Goal: Contribute content: Add original content to the website for others to see

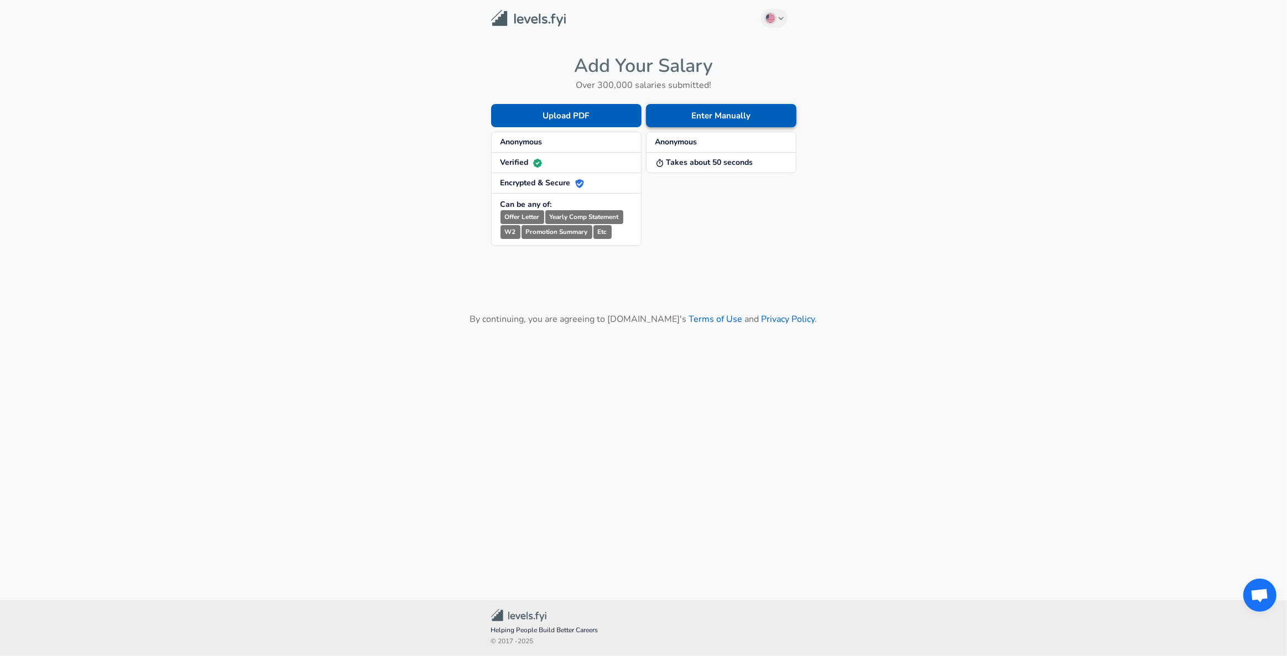
click at [720, 123] on button "Enter Manually" at bounding box center [721, 115] width 150 height 23
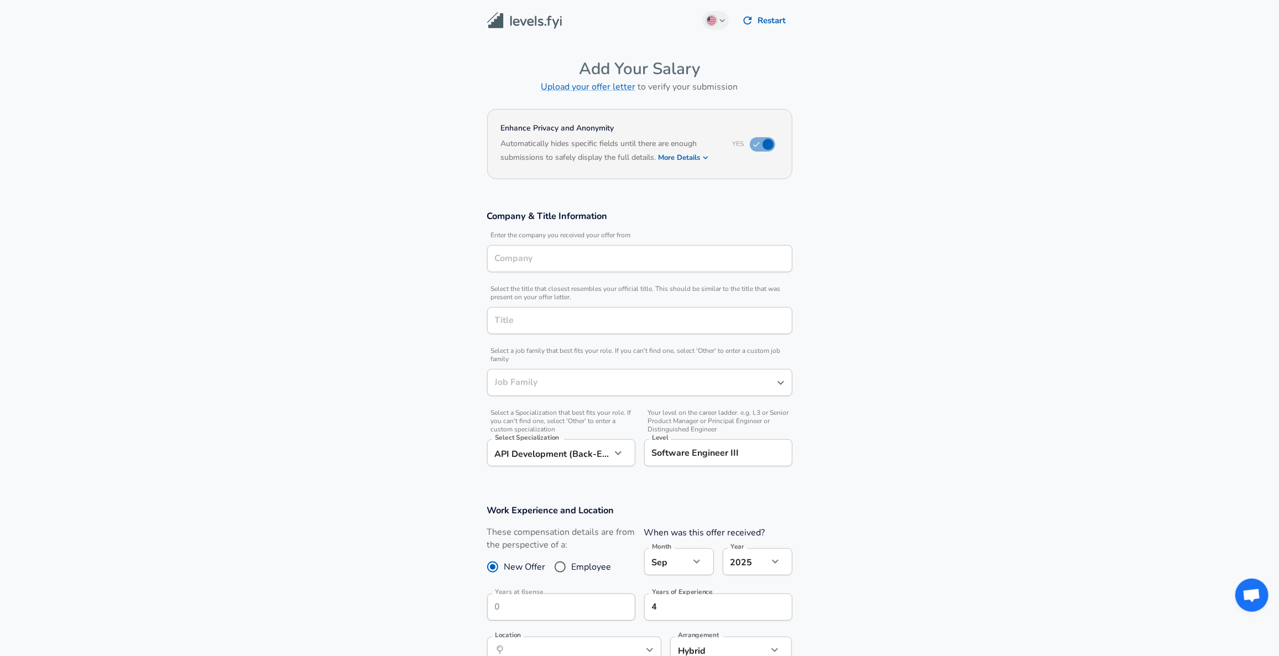
type input "Software Engineer"
type input "[GEOGRAPHIC_DATA], [GEOGRAPHIC_DATA], [GEOGRAPHIC_DATA]"
type input "Software Engineer"
type input "6sense"
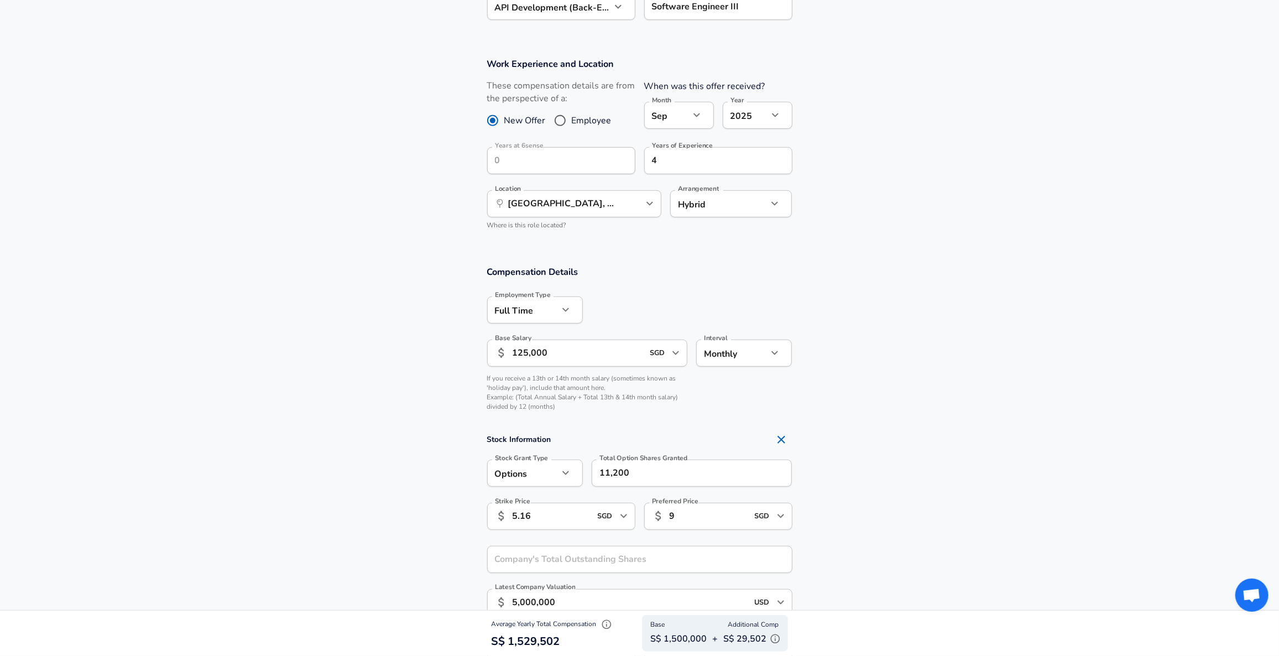
scroll to position [452, 0]
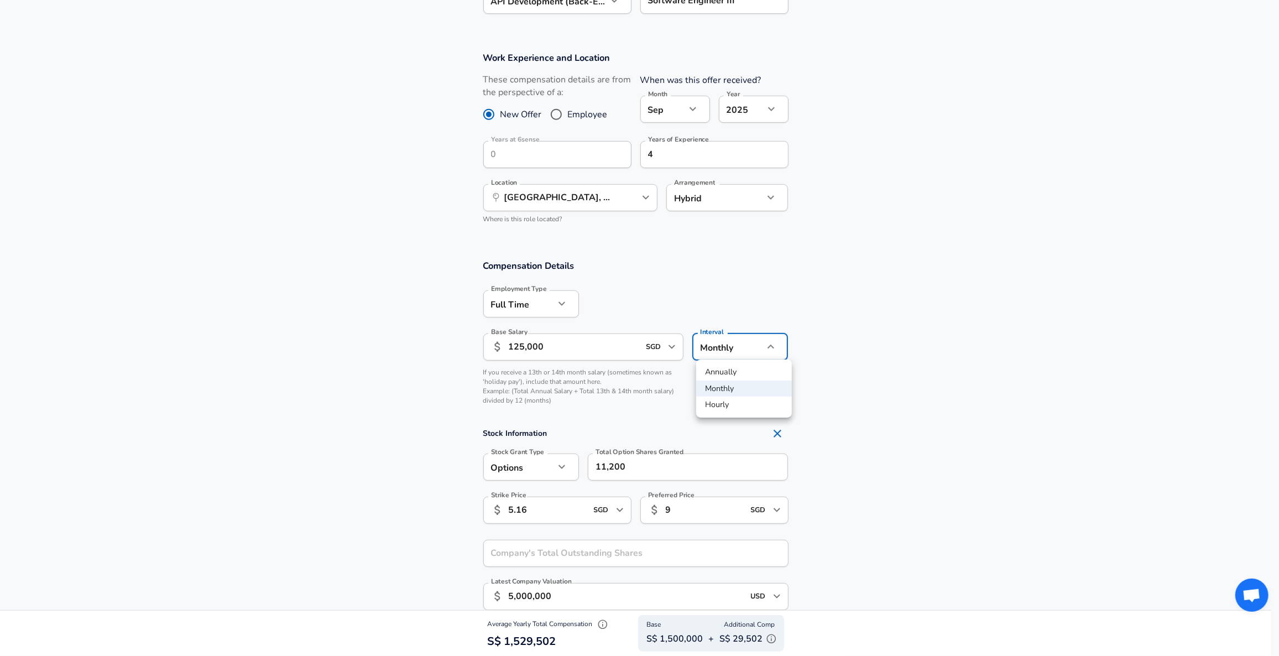
click at [749, 375] on li "Annually" at bounding box center [744, 372] width 96 height 17
type input "yearly"
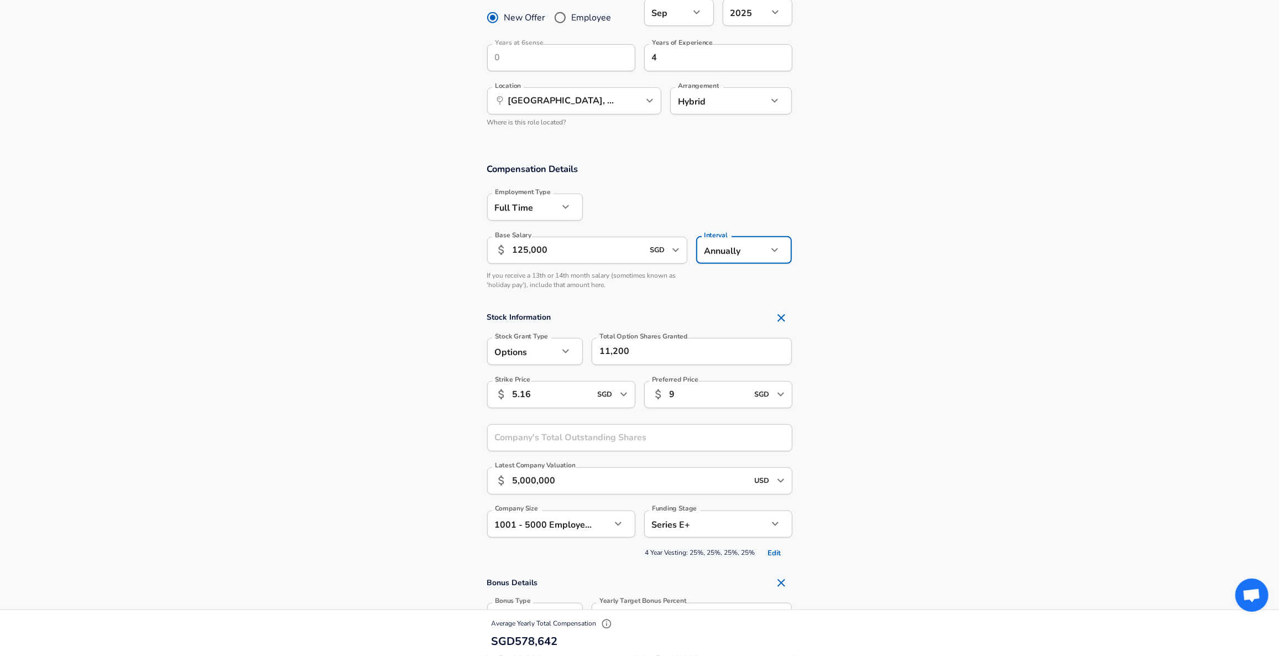
scroll to position [552, 0]
click at [409, 313] on section "Stock Information Stock Grant Type Options option Stock Grant Type Total Option…" at bounding box center [639, 431] width 1279 height 255
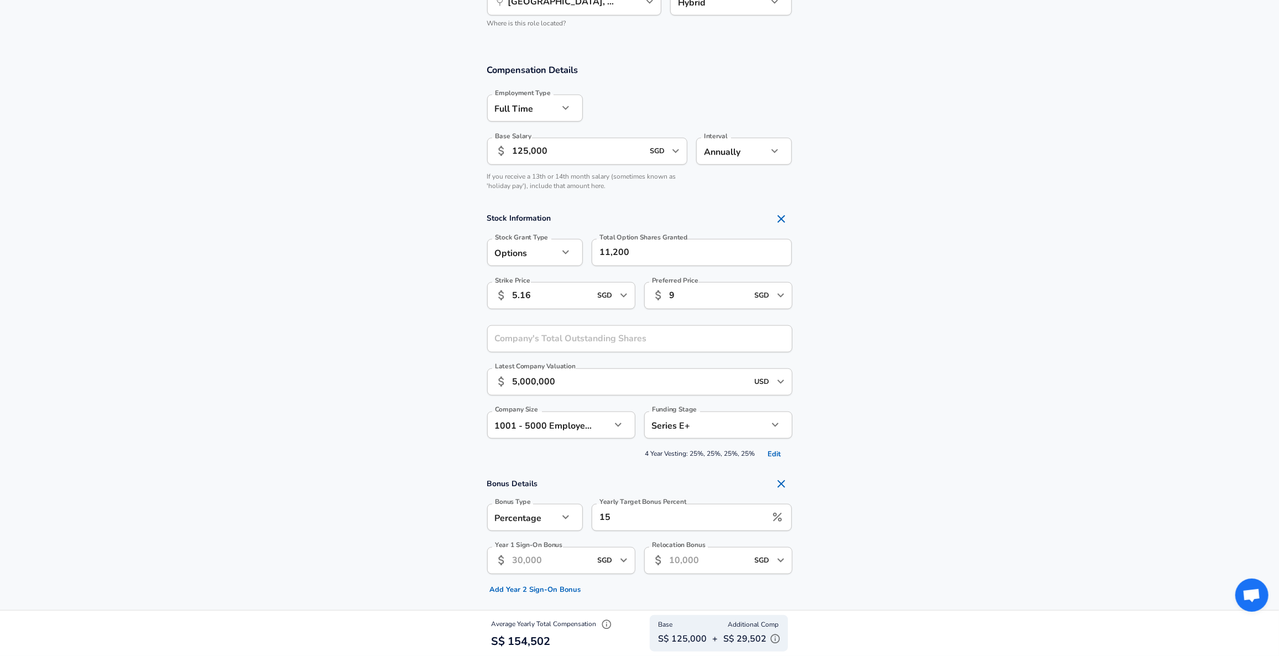
scroll to position [653, 0]
click at [565, 244] on icon "button" at bounding box center [565, 247] width 13 height 13
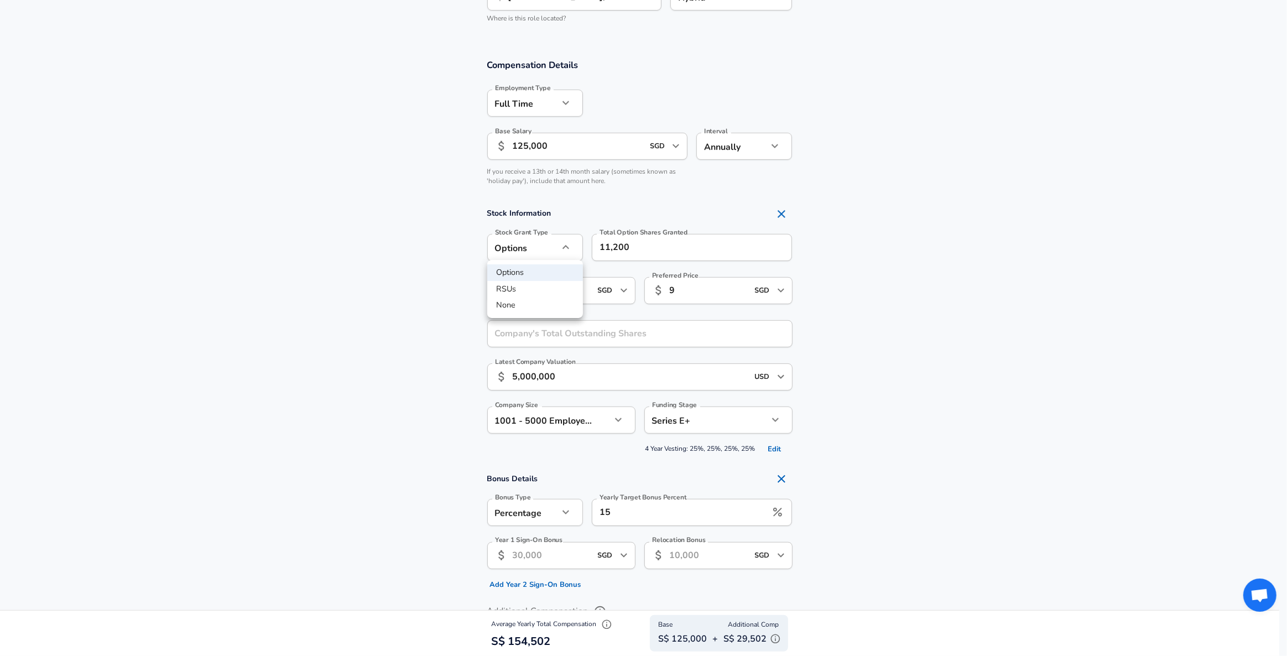
click at [368, 257] on div at bounding box center [643, 328] width 1287 height 656
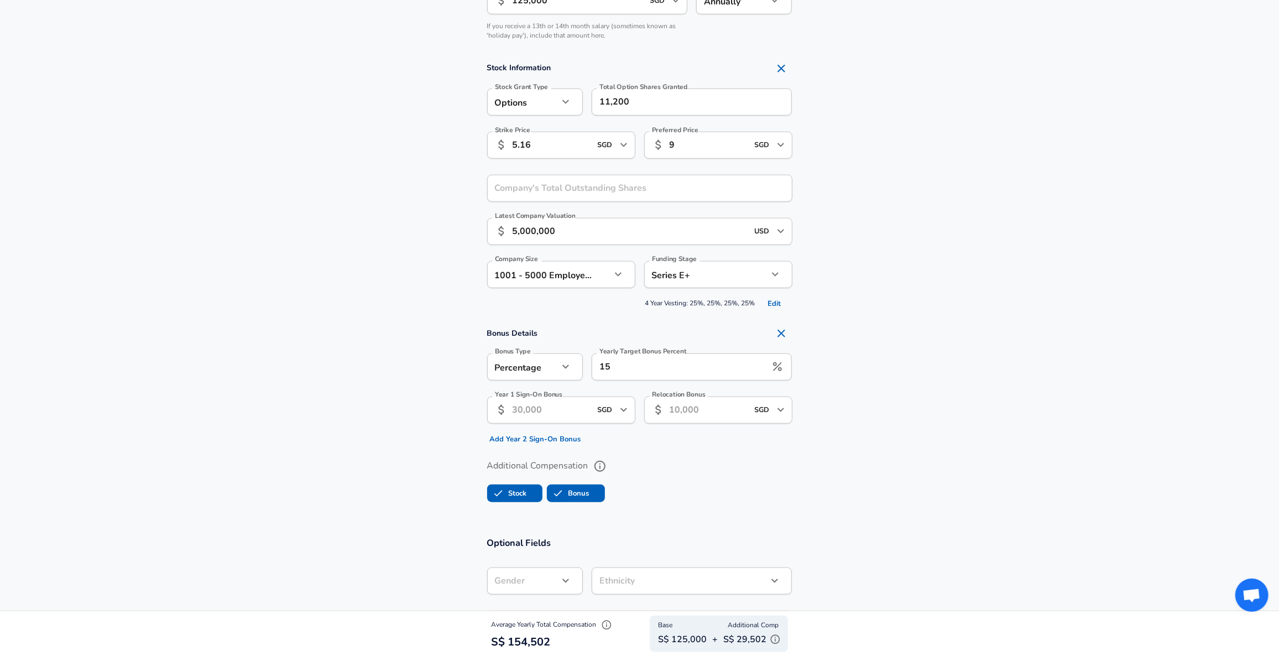
scroll to position [804, 0]
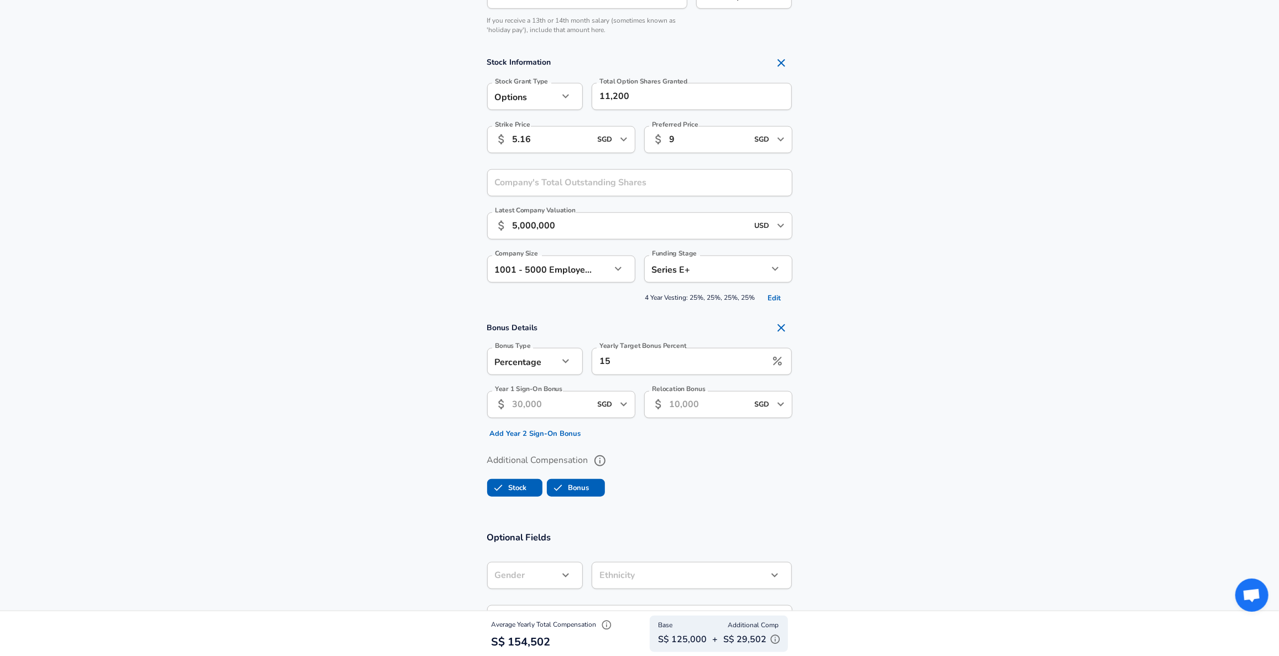
click at [692, 359] on input "15" at bounding box center [679, 361] width 175 height 27
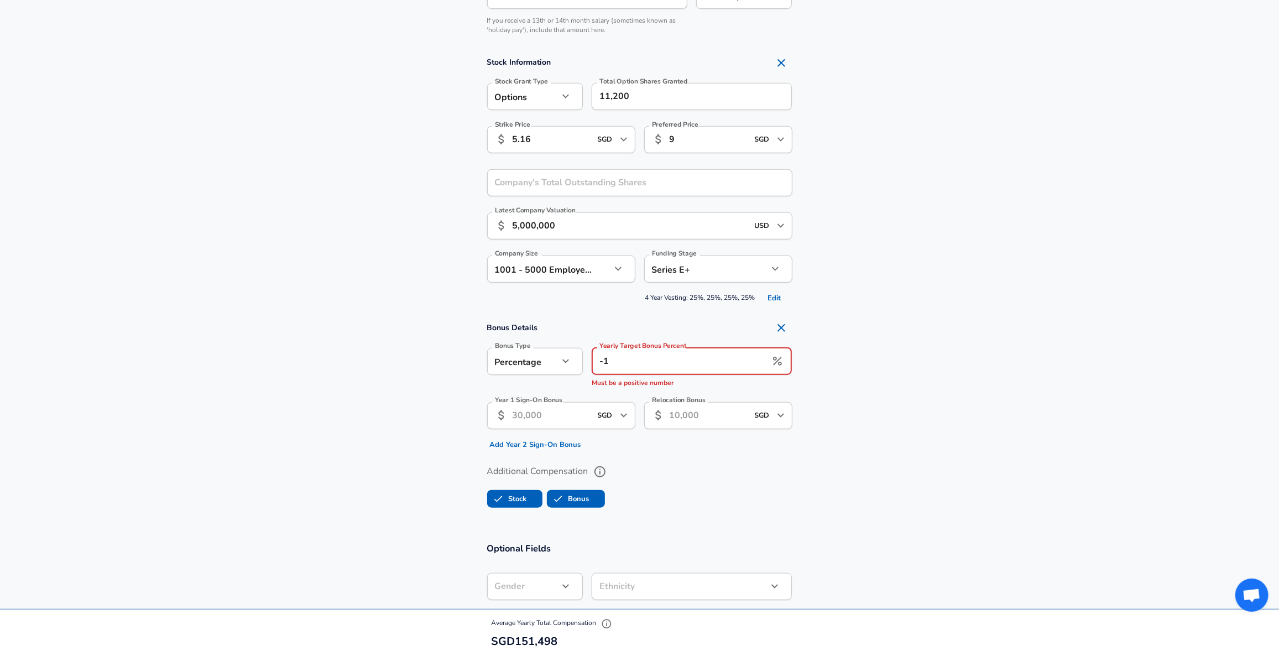
type input "-"
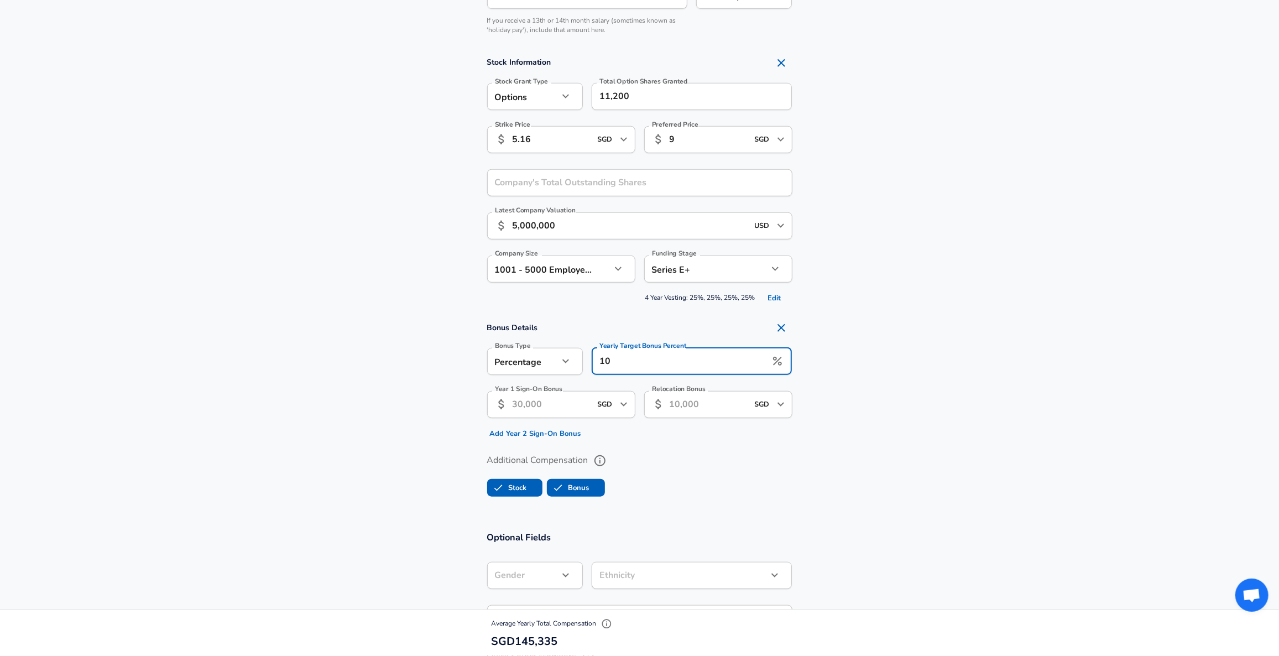
type input "10"
click at [363, 390] on section "Bonus Details Bonus Type Percentage percentage Bonus Type Yearly Target Bonus P…" at bounding box center [639, 380] width 1279 height 126
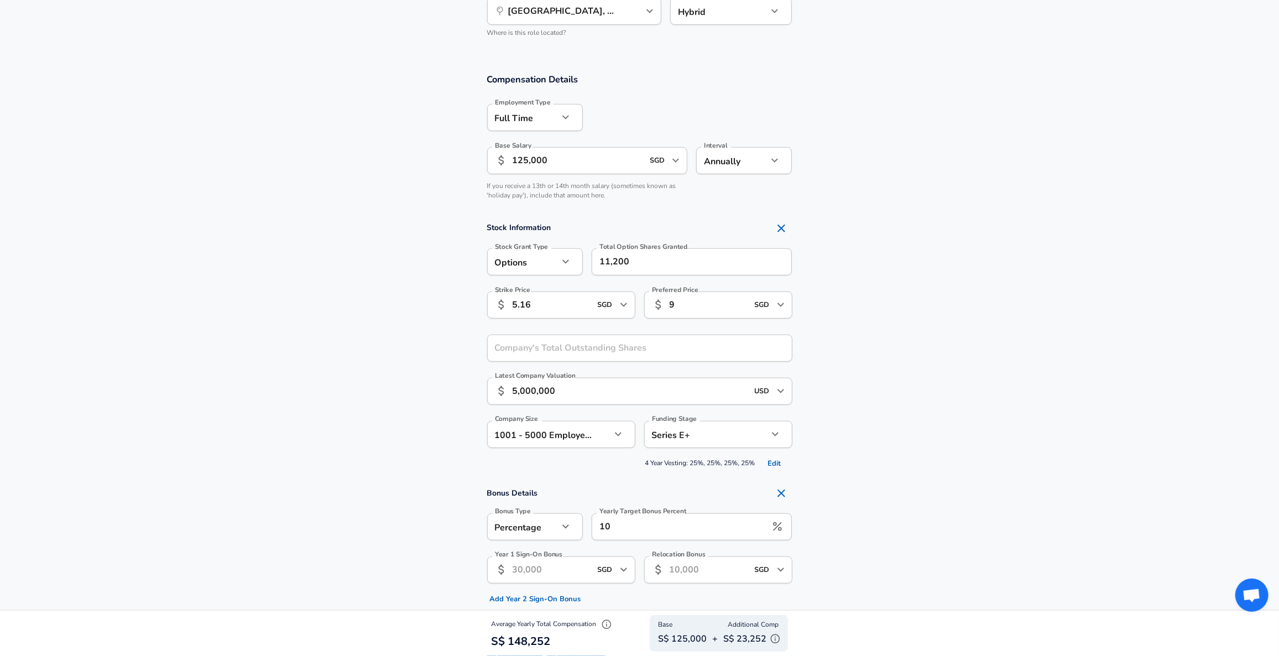
scroll to position [603, 0]
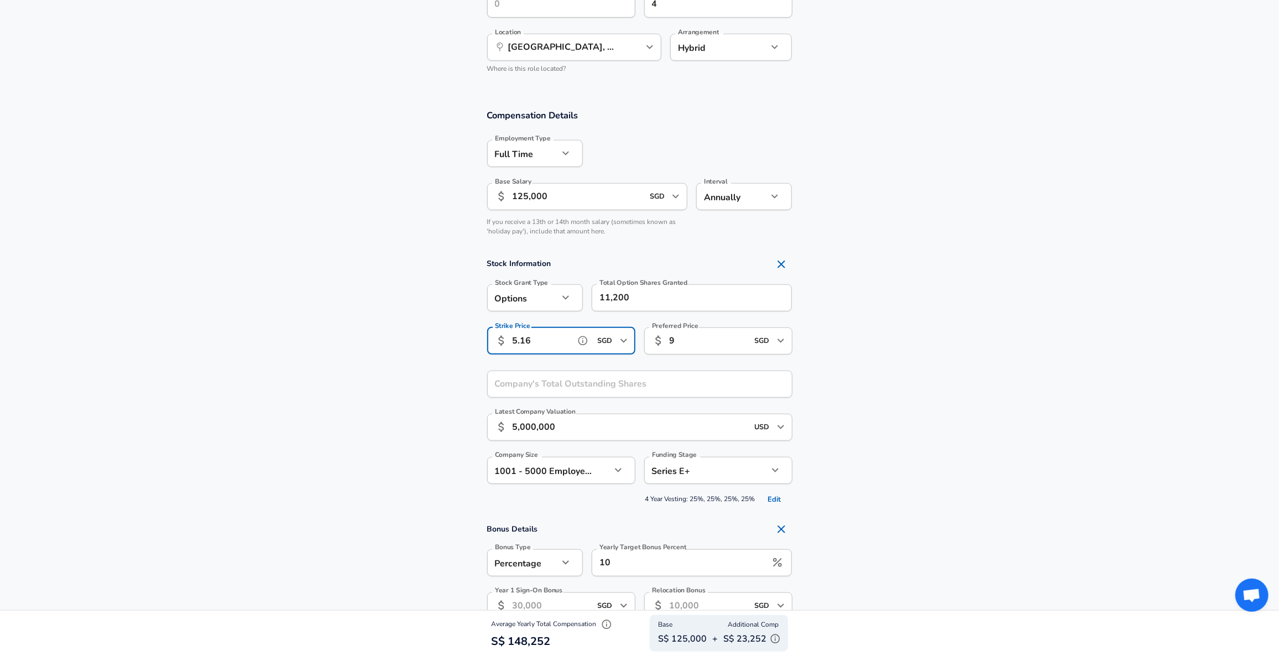
drag, startPoint x: 549, startPoint y: 340, endPoint x: 510, endPoint y: 339, distance: 38.7
click at [510, 339] on div "​ 5.16 SGD ​ Strike Price" at bounding box center [561, 340] width 148 height 27
type input "5"
click at [689, 339] on input "9" at bounding box center [699, 340] width 58 height 27
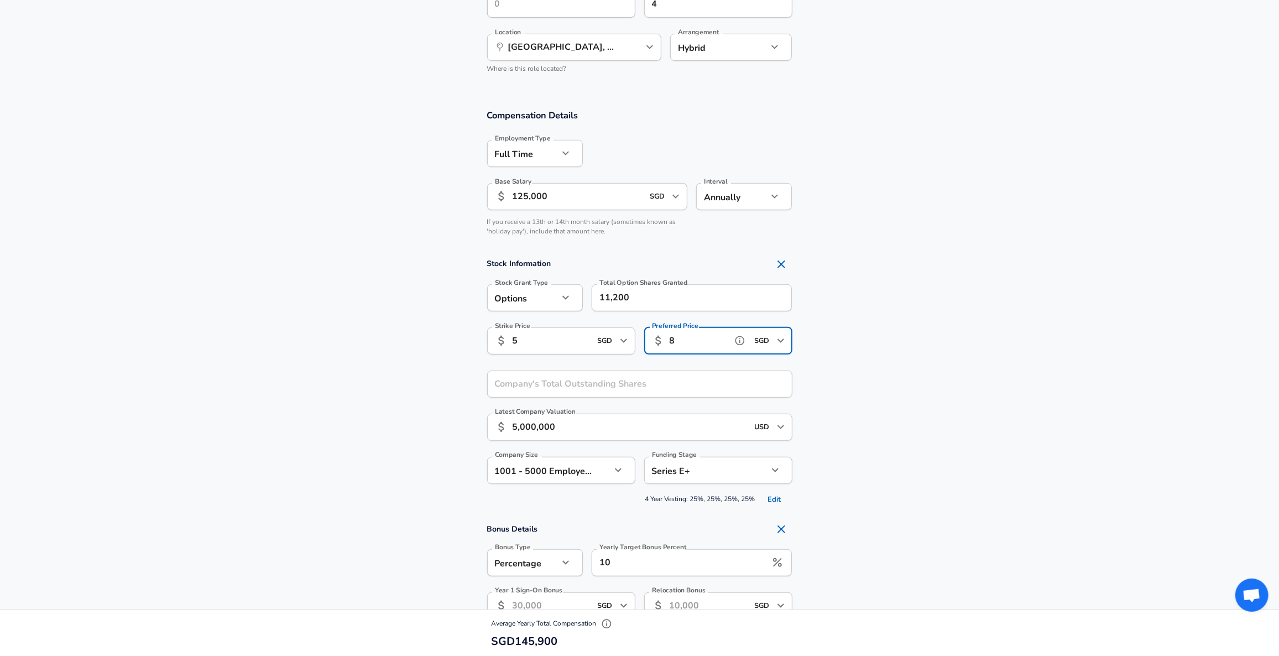
click at [783, 427] on icon "Open" at bounding box center [780, 426] width 13 height 13
type input "8"
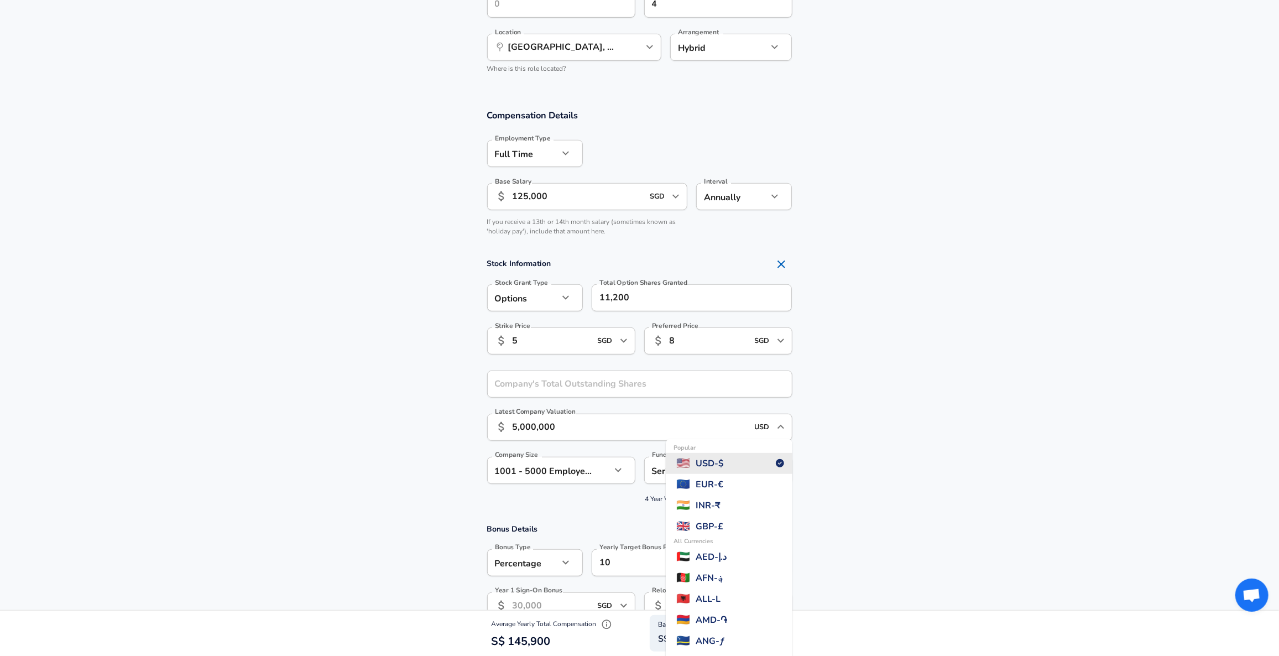
click at [279, 439] on section "Stock Information Stock Grant Type Options option Stock Grant Type Total Option…" at bounding box center [639, 380] width 1279 height 255
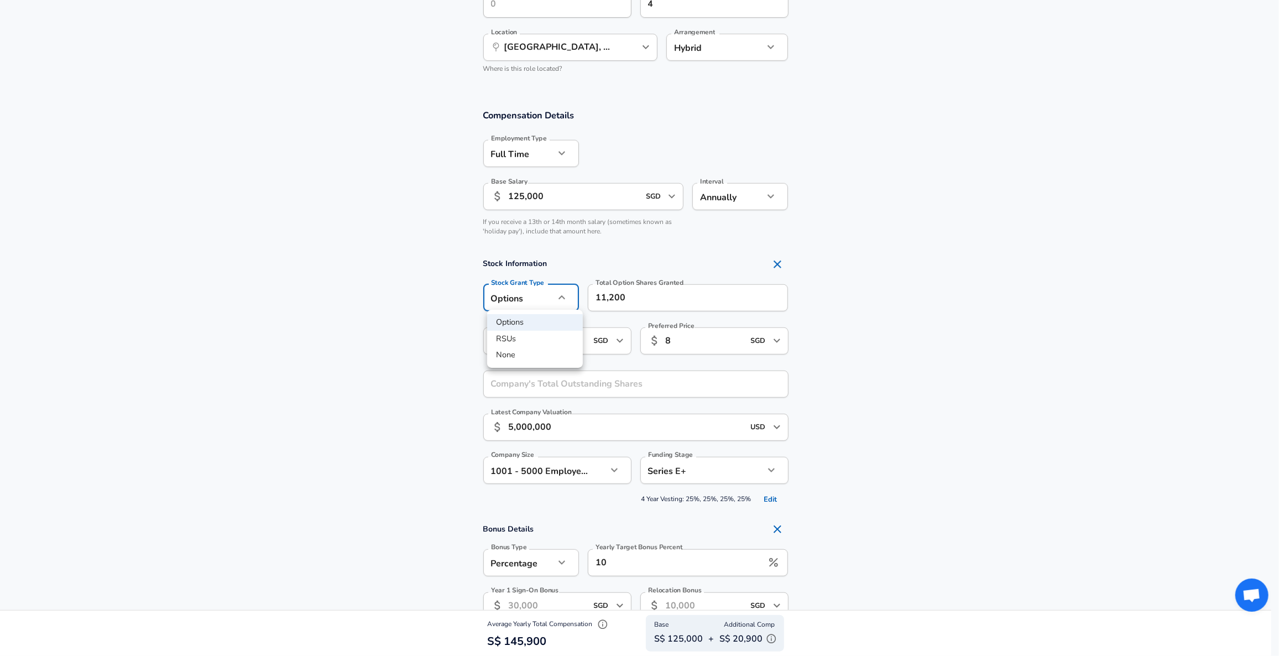
click at [535, 351] on li "None" at bounding box center [535, 355] width 96 height 17
type input "none"
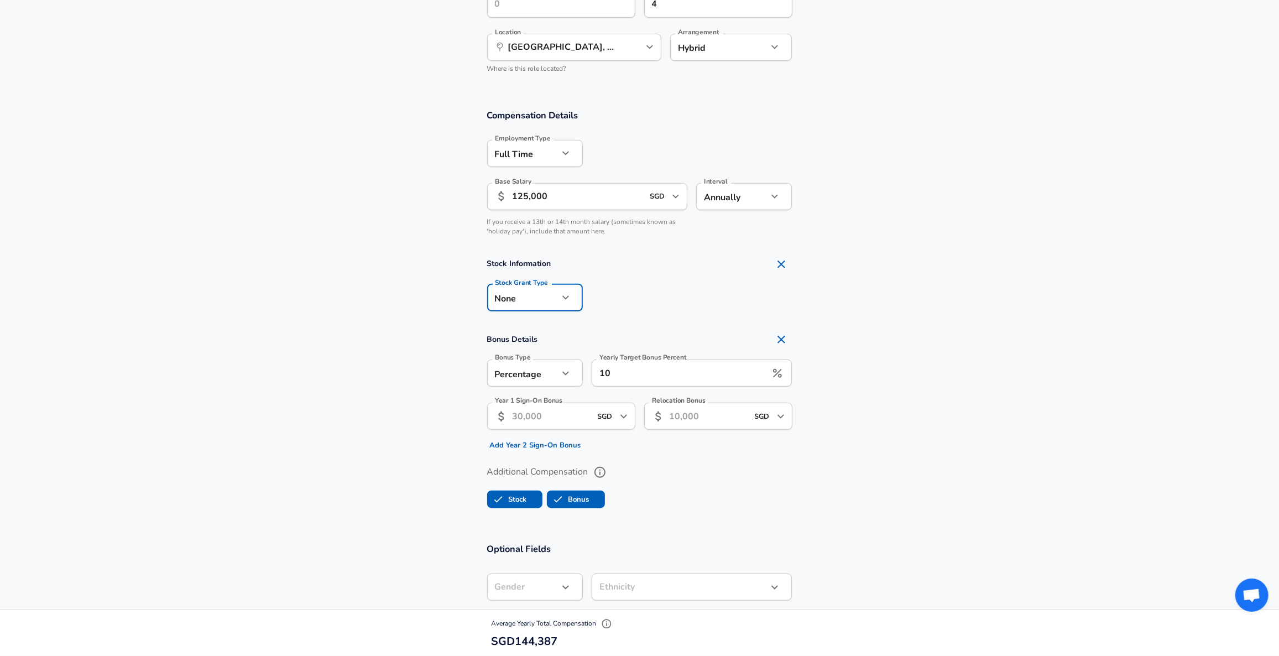
click at [353, 342] on section "Bonus Details Bonus Type Percentage percentage Bonus Type Yearly Target Bonus P…" at bounding box center [639, 391] width 1279 height 126
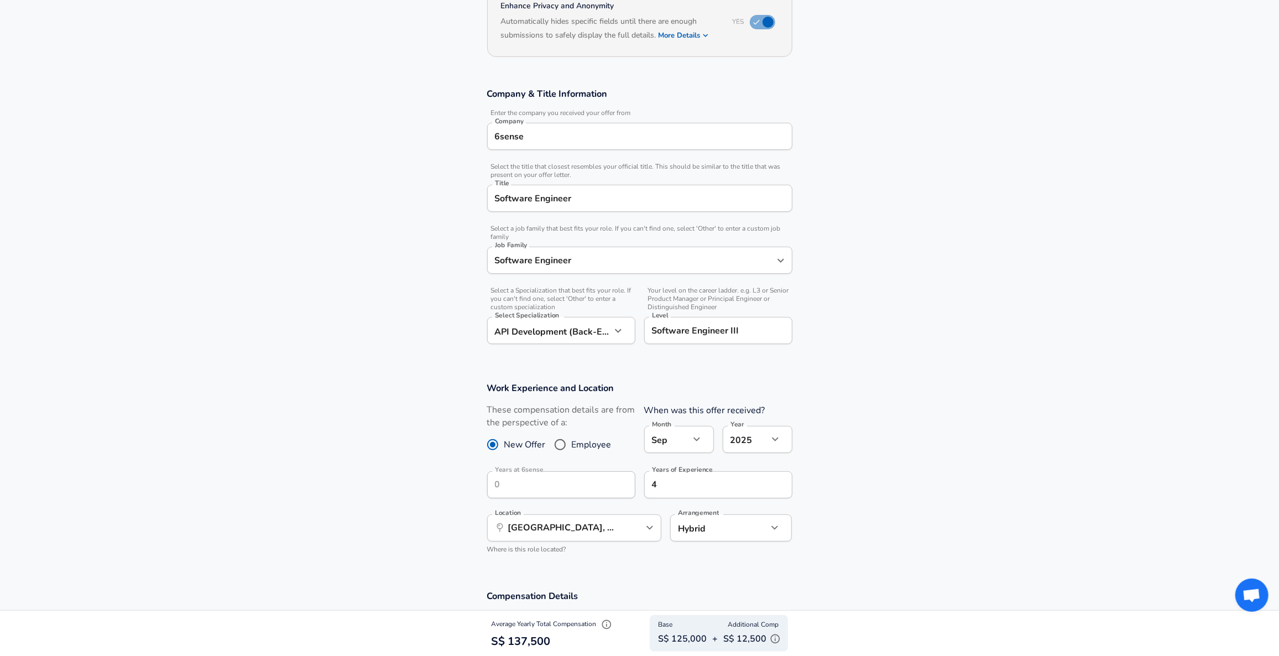
scroll to position [0, 0]
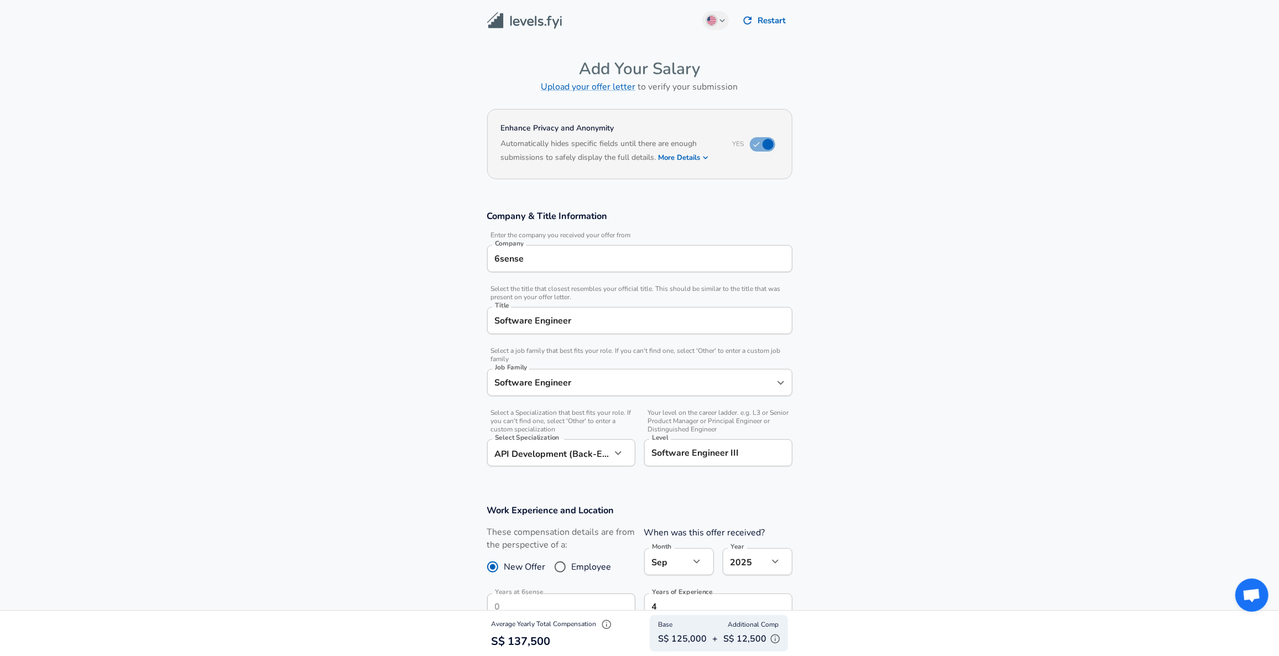
click at [780, 16] on button "Restart" at bounding box center [765, 20] width 55 height 23
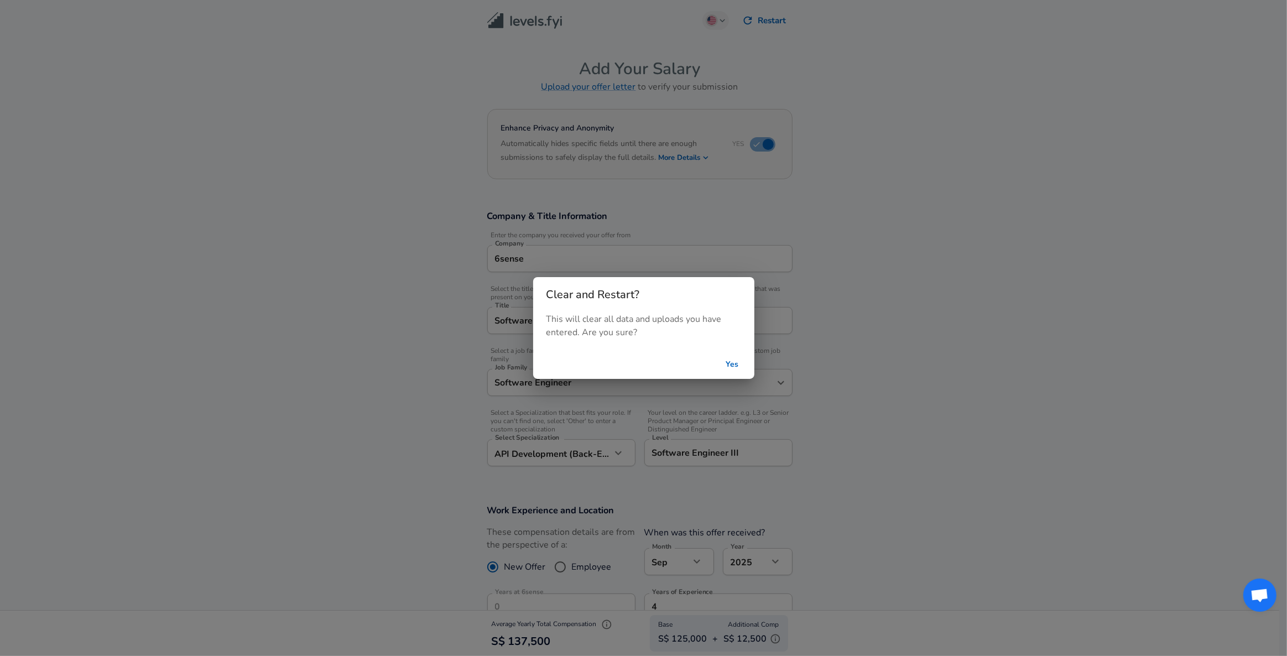
click at [732, 363] on button "Yes" at bounding box center [732, 364] width 35 height 20
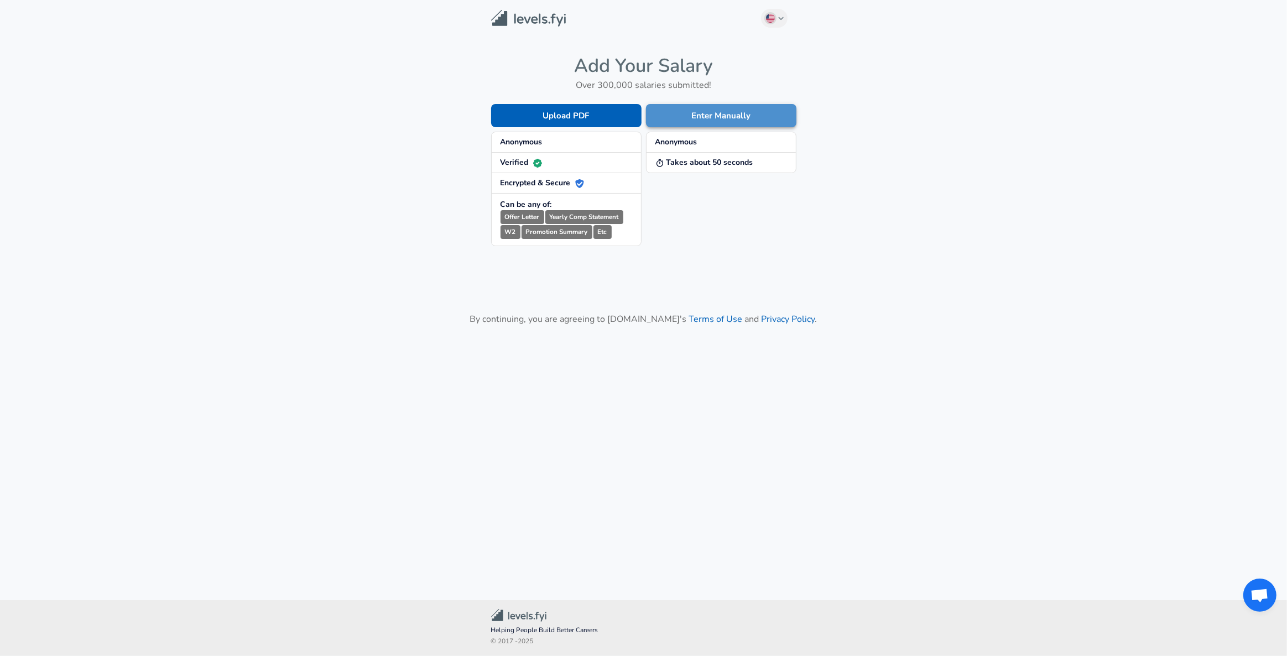
click at [759, 118] on button "Enter Manually" at bounding box center [721, 115] width 150 height 23
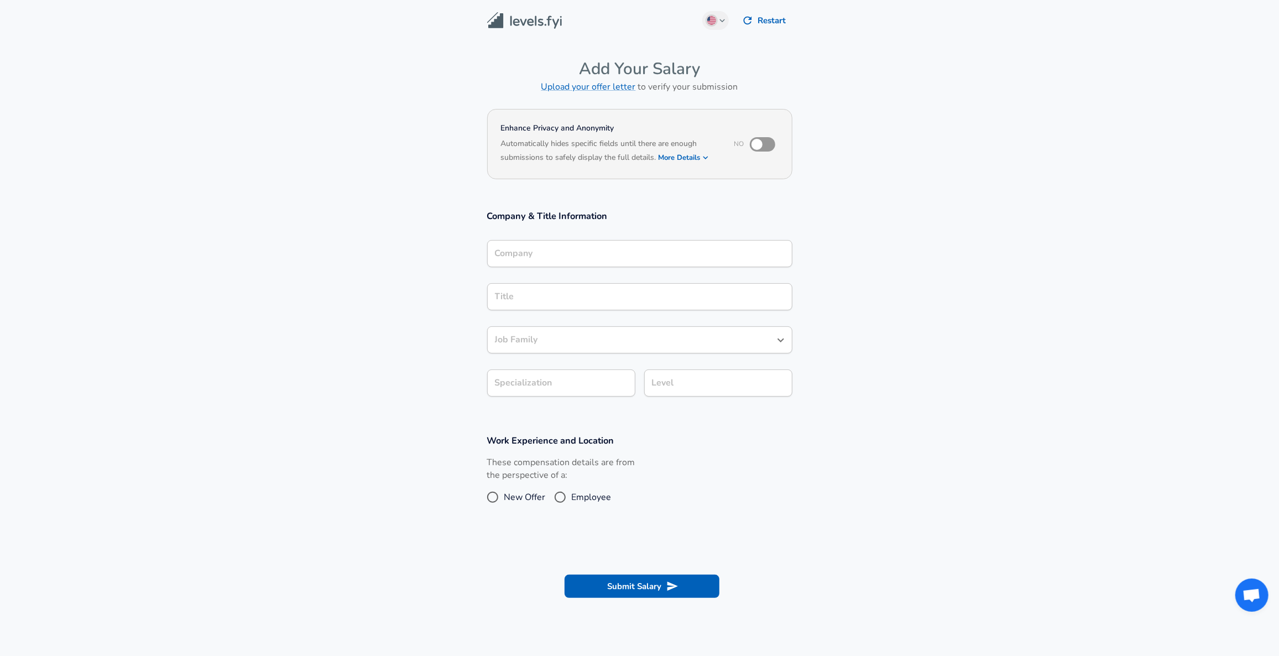
click at [522, 18] on img at bounding box center [524, 20] width 75 height 17
